Goal: Transaction & Acquisition: Purchase product/service

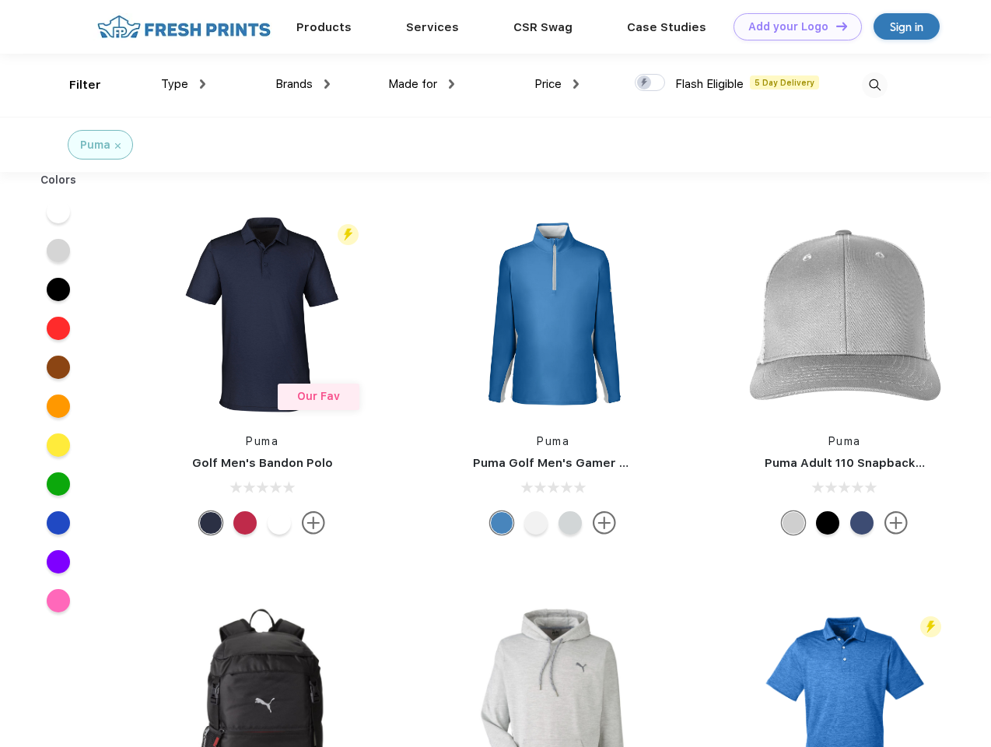
click at [792, 26] on link "Add your Logo Design Tool" at bounding box center [797, 26] width 128 height 27
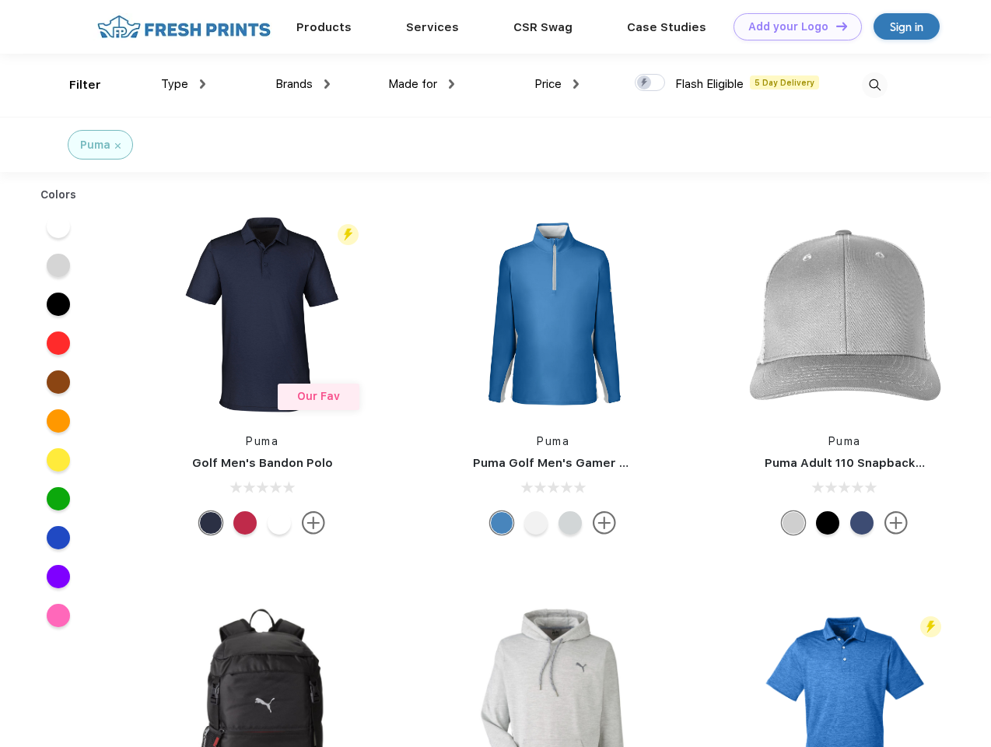
click at [0, 0] on div "Design Tool" at bounding box center [0, 0] width 0 height 0
click at [835, 26] on link "Add your Logo Design Tool" at bounding box center [797, 26] width 128 height 27
click at [75, 85] on div "Filter" at bounding box center [85, 85] width 32 height 18
click at [184, 84] on span "Type" at bounding box center [174, 84] width 27 height 14
click at [303, 84] on span "Brands" at bounding box center [293, 84] width 37 height 14
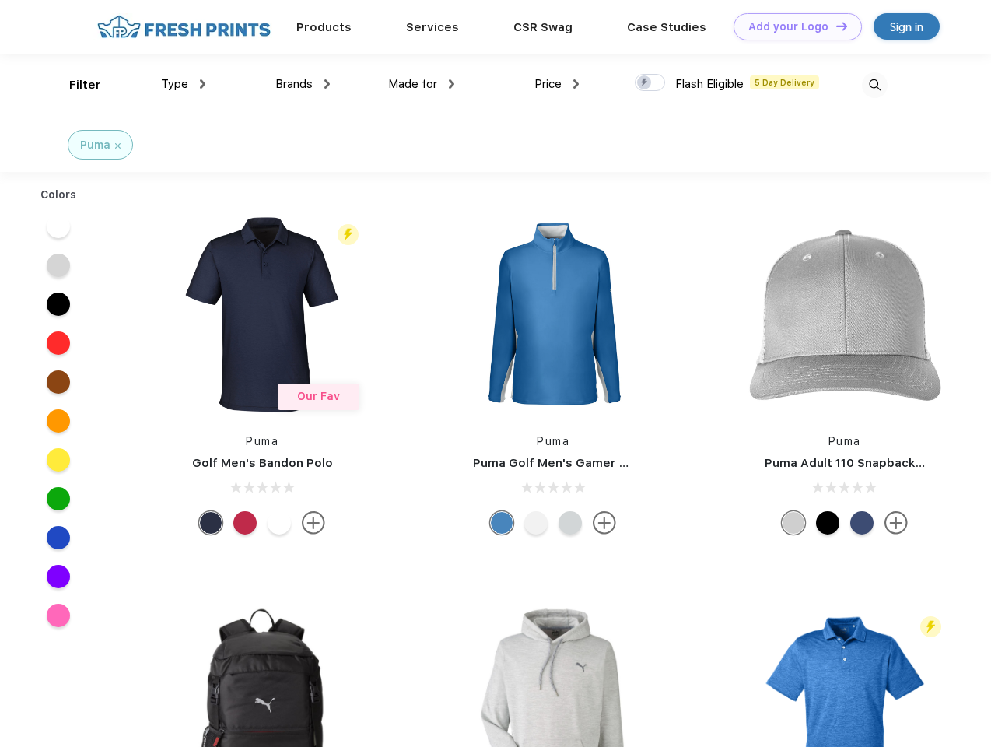
click at [422, 84] on span "Made for" at bounding box center [412, 84] width 49 height 14
click at [557, 84] on span "Price" at bounding box center [547, 84] width 27 height 14
click at [650, 83] on div at bounding box center [650, 82] width 30 height 17
click at [645, 83] on input "checkbox" at bounding box center [640, 78] width 10 height 10
click at [874, 85] on img at bounding box center [875, 85] width 26 height 26
